Goal: Task Accomplishment & Management: Use online tool/utility

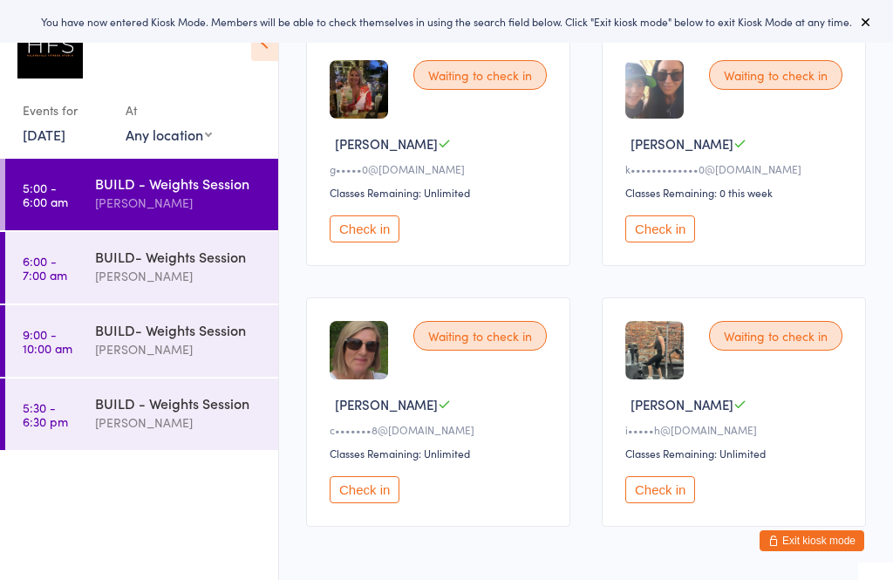
scroll to position [557, 0]
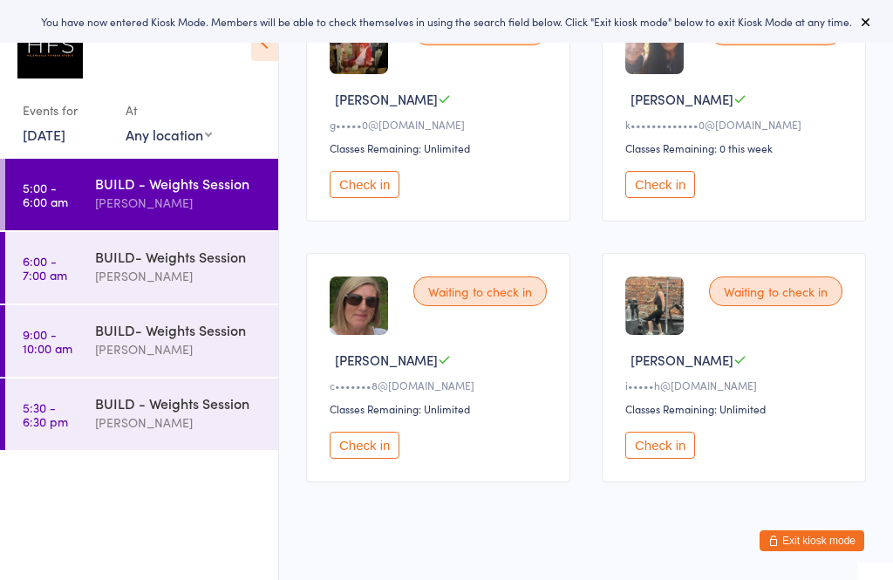
click at [208, 286] on div "[PERSON_NAME]" at bounding box center [179, 276] width 168 height 20
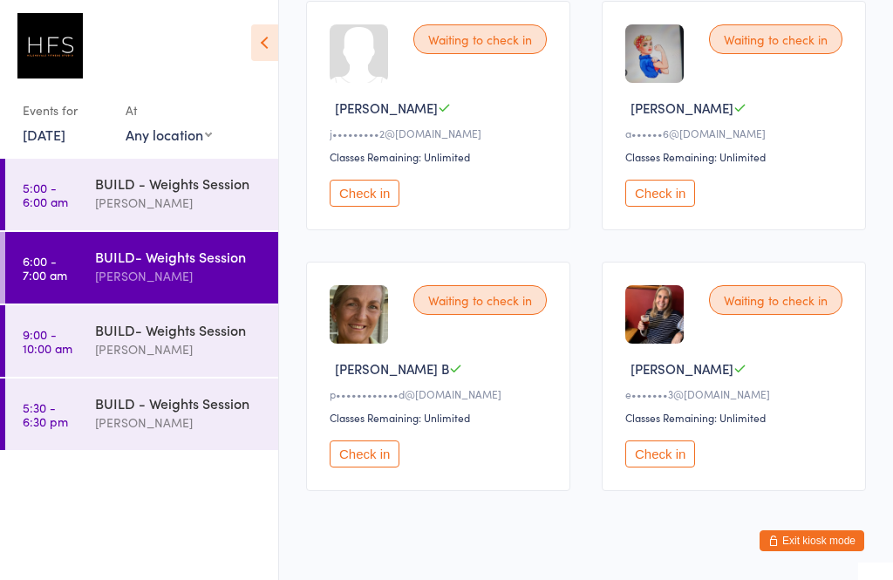
scroll to position [291, 0]
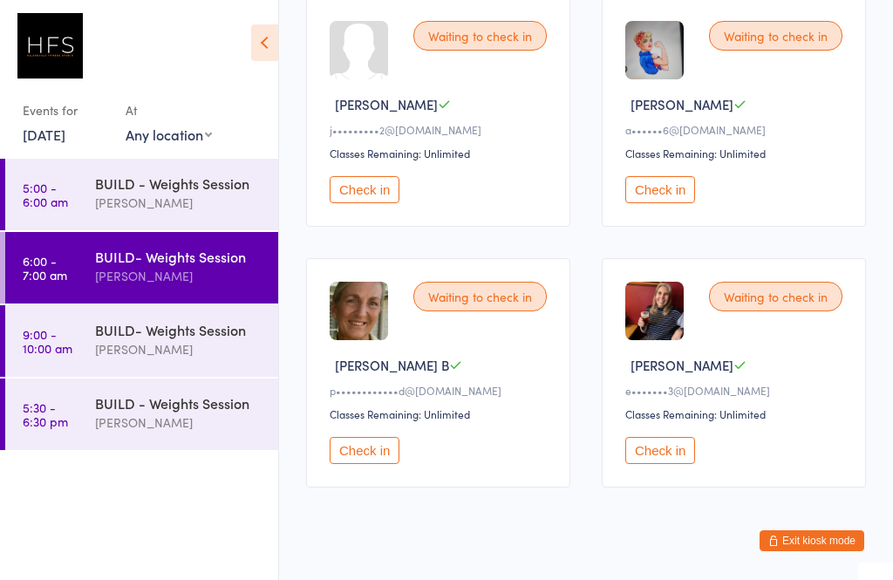
click at [209, 324] on div "BUILD- Weights Session" at bounding box center [179, 329] width 168 height 19
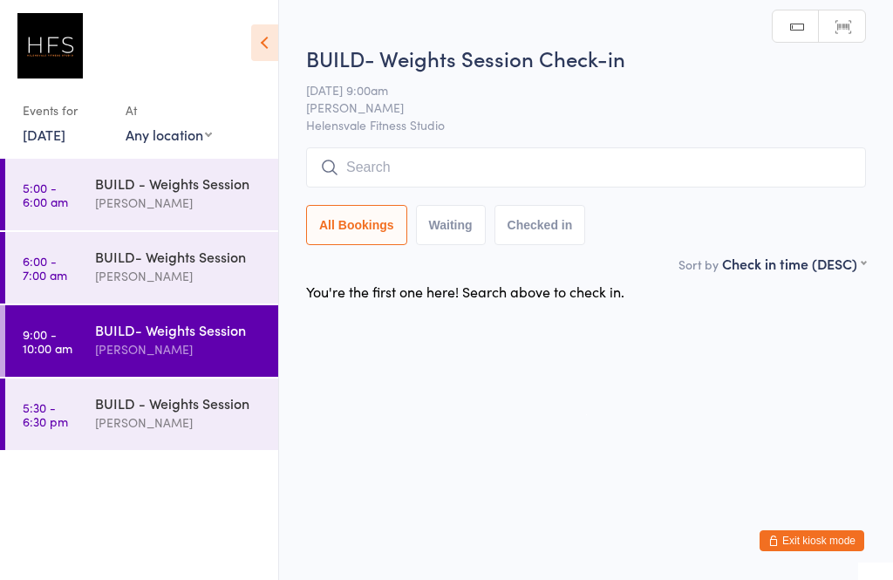
click at [243, 446] on div "BUILD - Weights Session [PERSON_NAME]" at bounding box center [186, 413] width 183 height 69
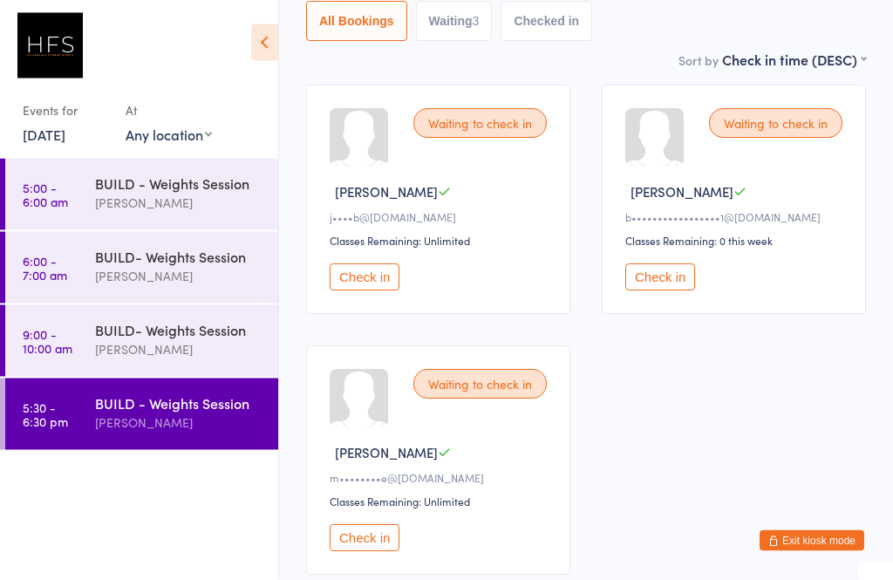
scroll to position [211, 0]
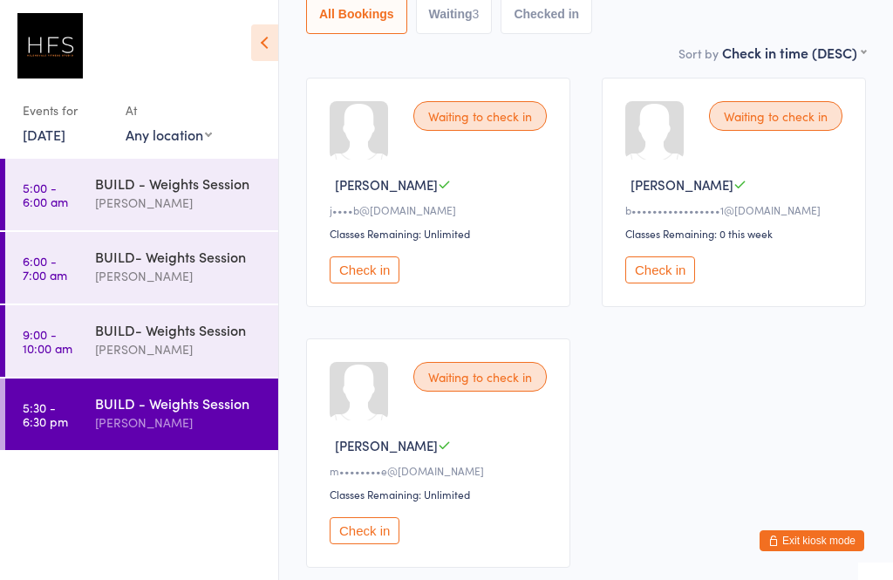
click at [170, 208] on div "[PERSON_NAME]" at bounding box center [179, 203] width 168 height 20
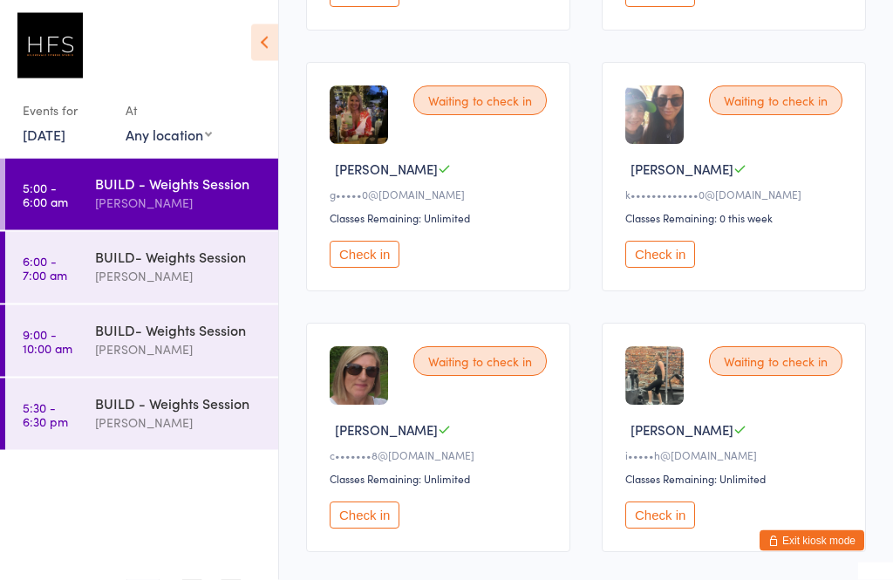
scroll to position [557, 0]
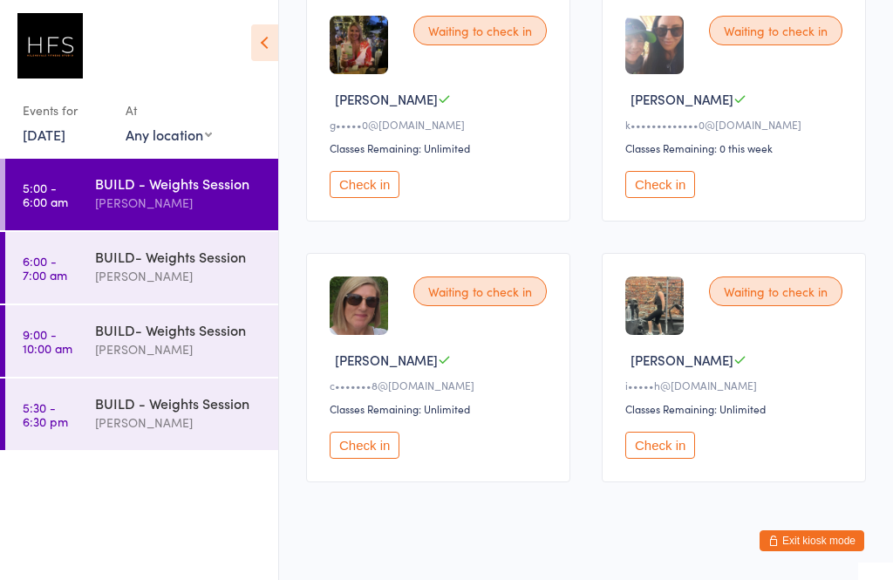
click at [678, 456] on button "Check in" at bounding box center [660, 445] width 70 height 27
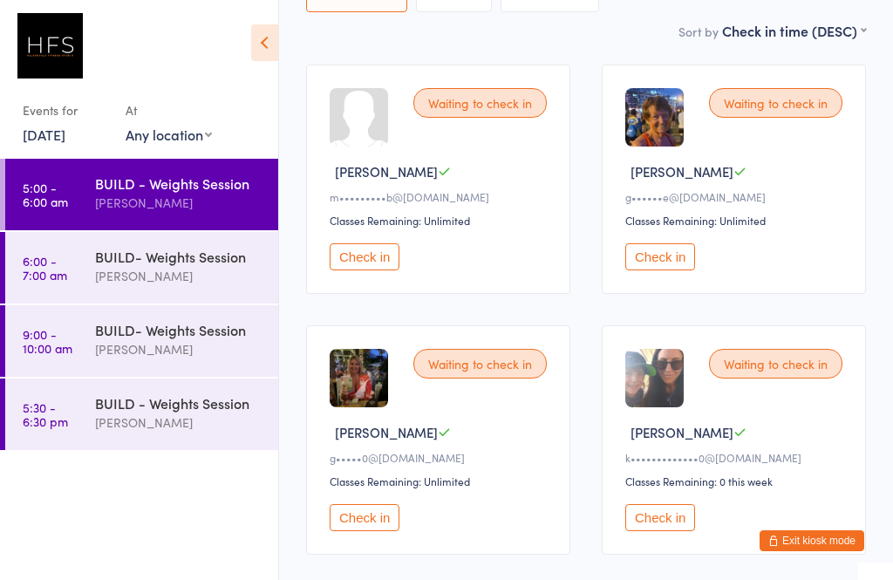
scroll to position [223, 0]
click at [676, 270] on button "Check in" at bounding box center [660, 257] width 70 height 27
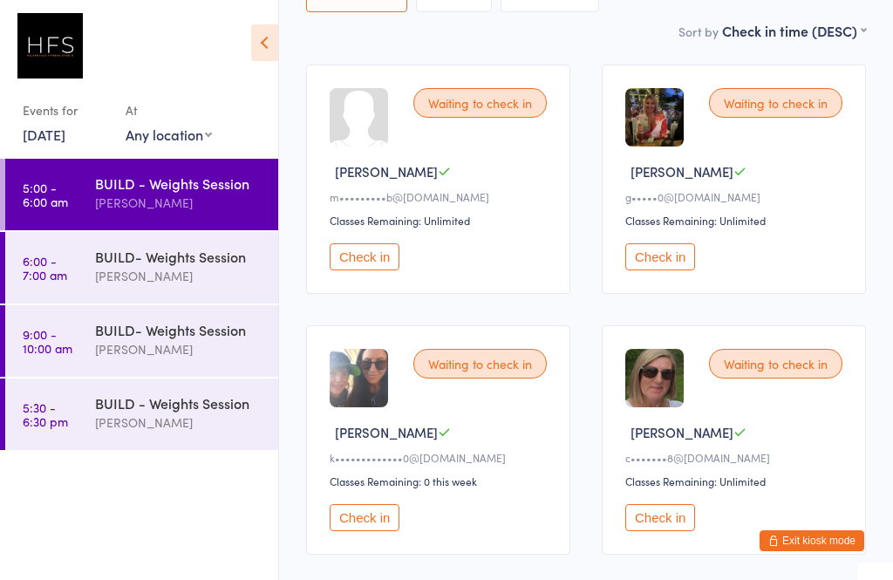
click at [682, 265] on button "Check in" at bounding box center [660, 256] width 70 height 27
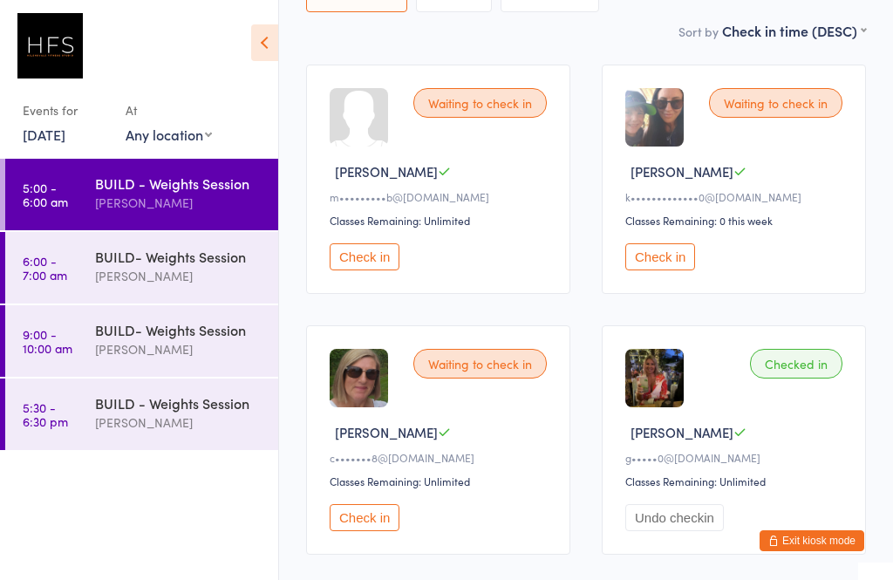
click at [331, 525] on button "Check in" at bounding box center [365, 517] width 70 height 27
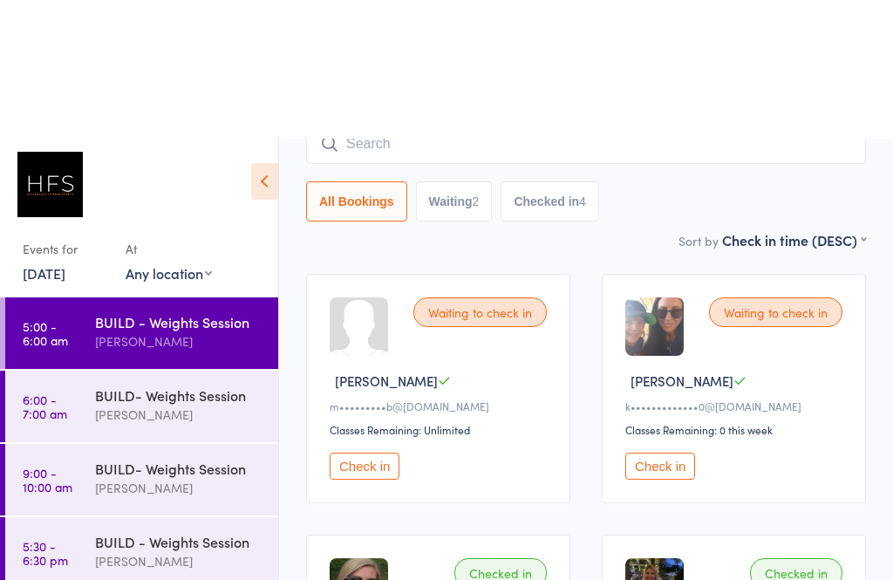
scroll to position [0, 0]
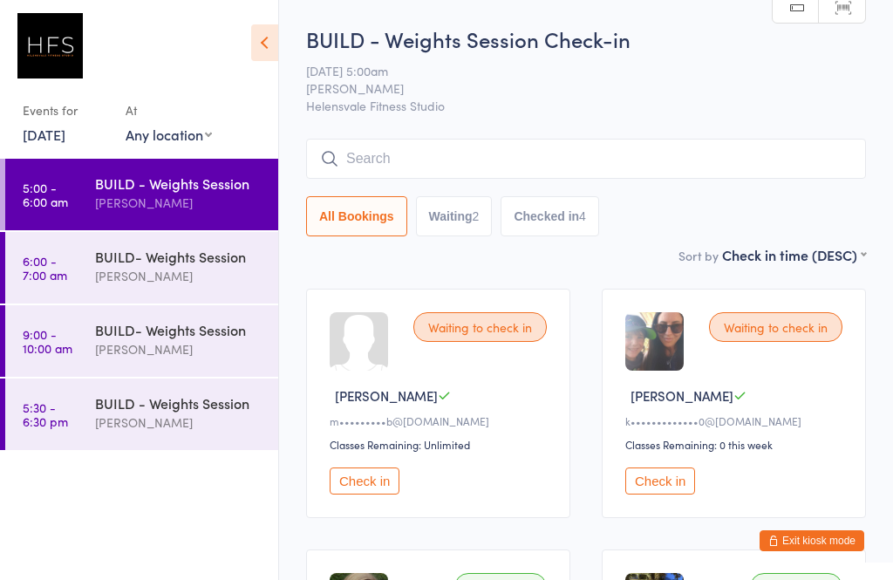
click at [423, 161] on input "search" at bounding box center [586, 159] width 560 height 40
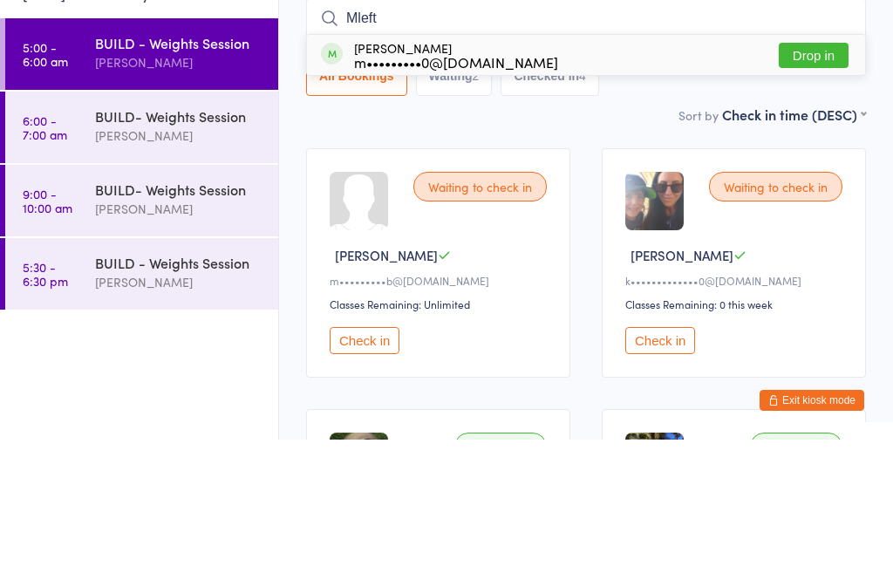
type input "Mleft"
click at [817, 183] on button "Drop in" at bounding box center [814, 195] width 70 height 25
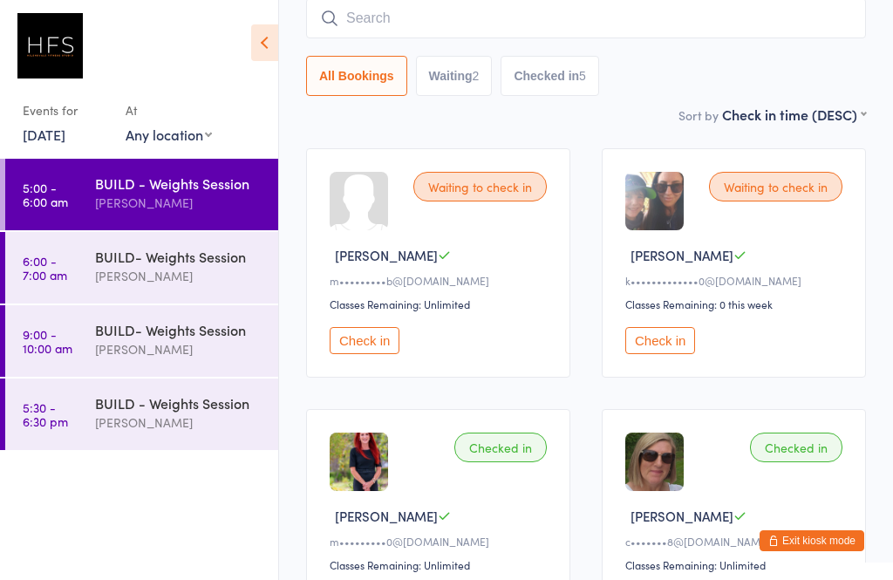
click at [380, 347] on button "Check in" at bounding box center [365, 340] width 70 height 27
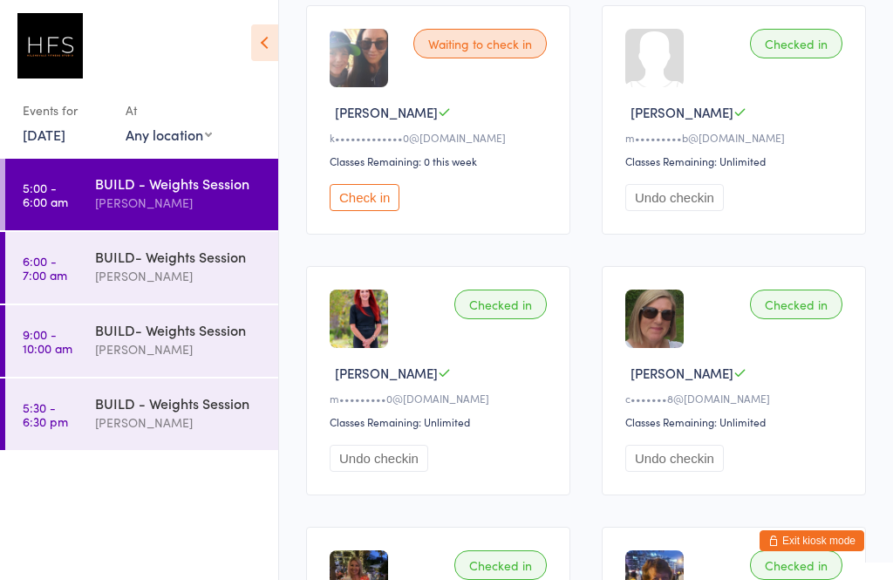
scroll to position [0, 0]
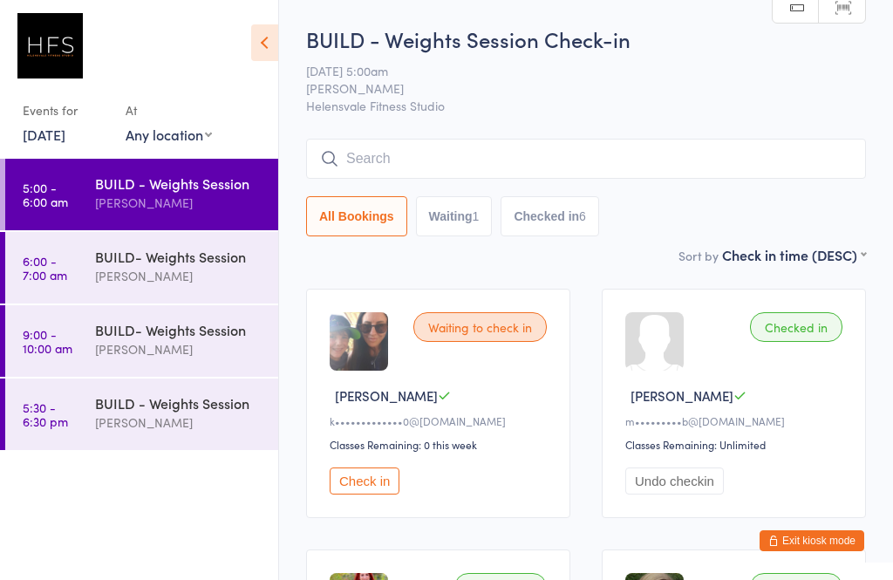
click at [150, 275] on div "[PERSON_NAME]" at bounding box center [179, 276] width 168 height 20
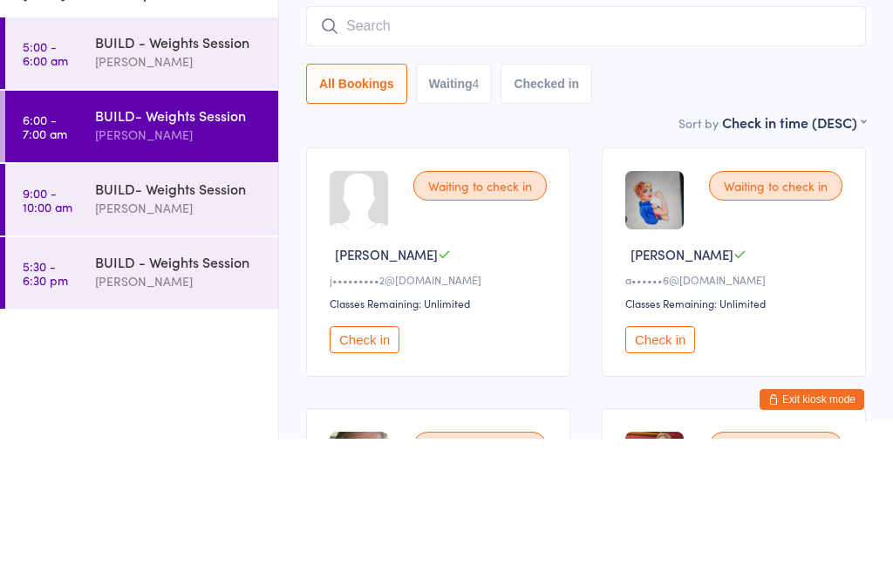
scroll to position [291, 0]
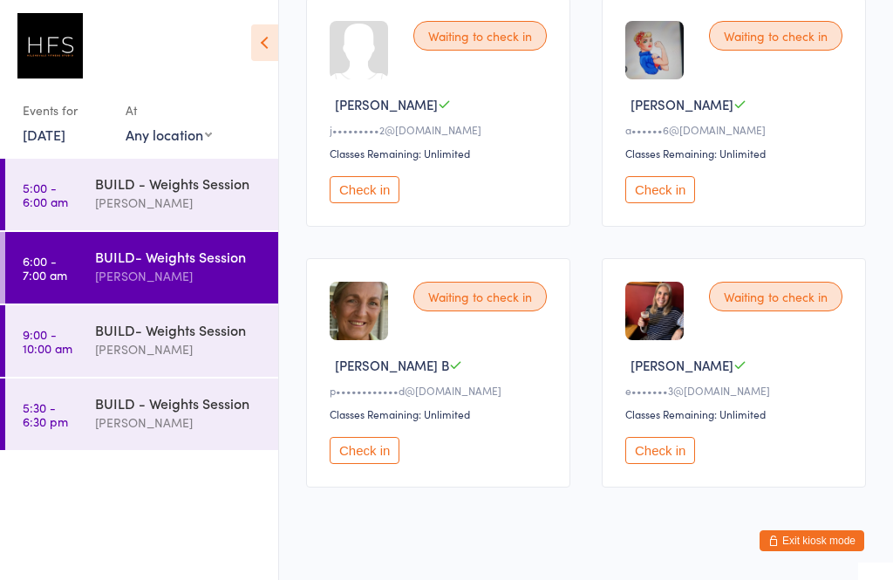
click at [157, 199] on div "[PERSON_NAME]" at bounding box center [179, 203] width 168 height 20
